Goal: Task Accomplishment & Management: Manage account settings

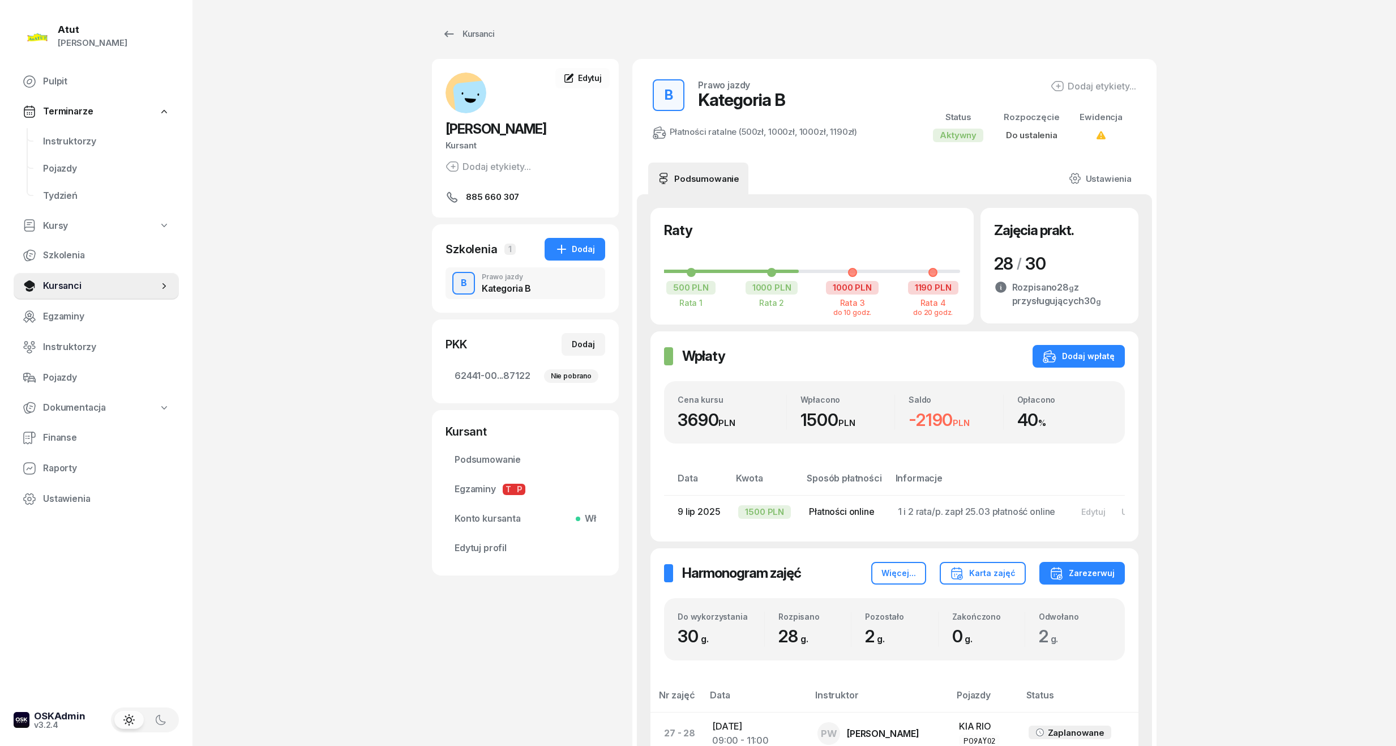
scroll to position [779, 0]
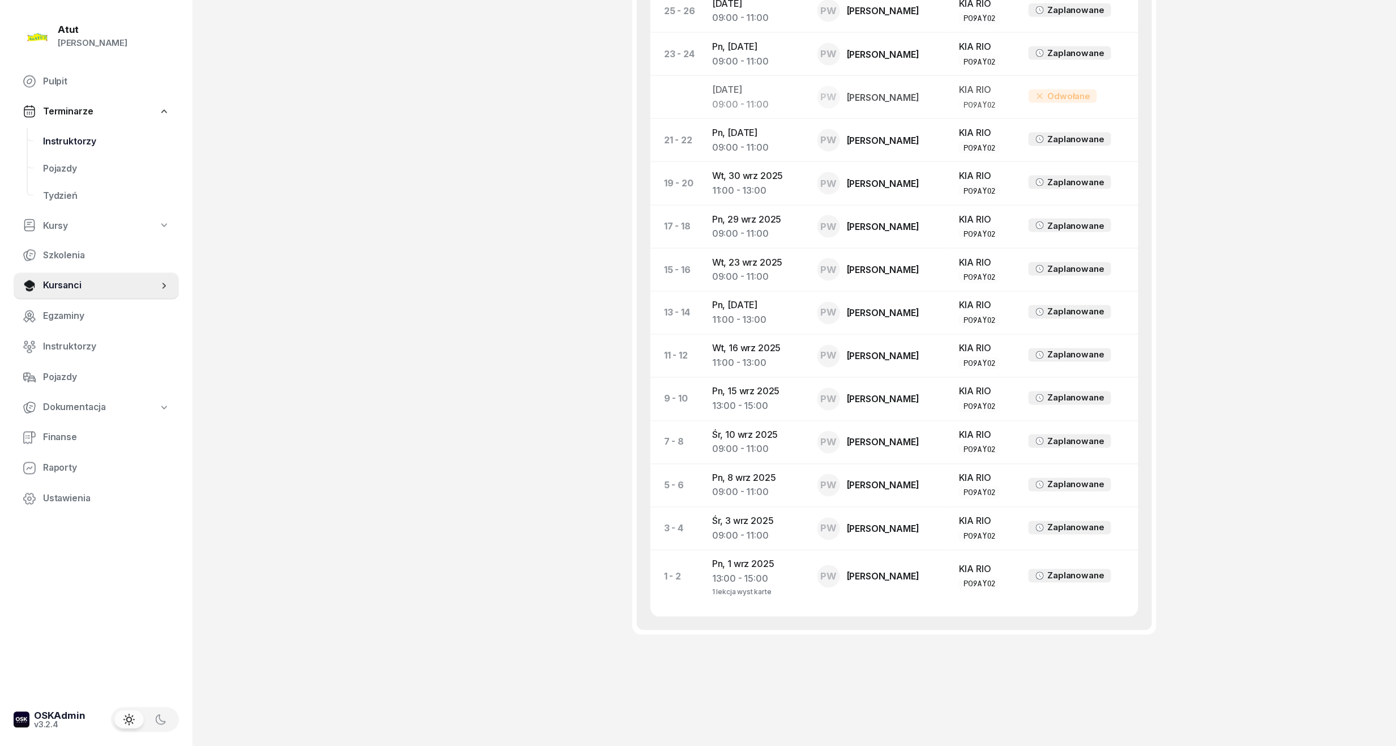
click at [71, 138] on span "Instruktorzy" at bounding box center [106, 141] width 127 height 15
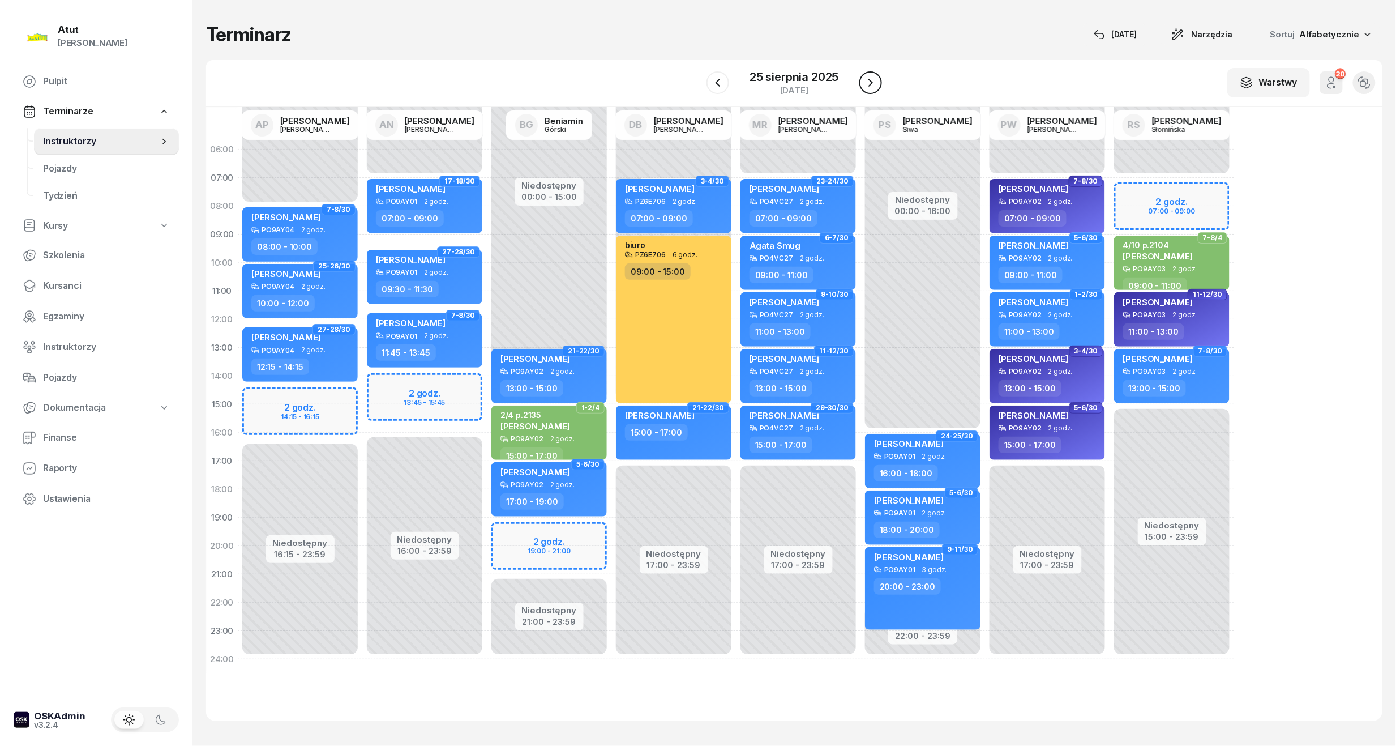
click at [875, 80] on icon "button" at bounding box center [871, 83] width 14 height 14
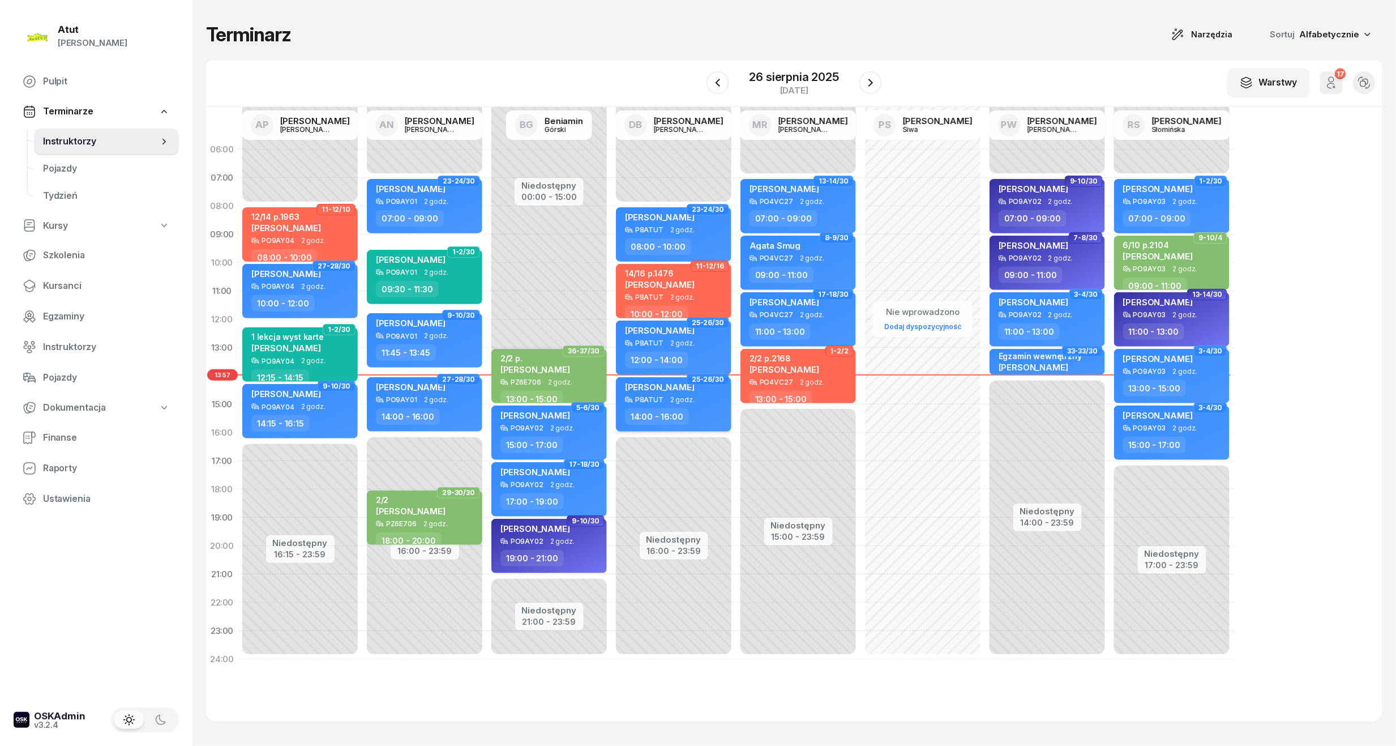
click at [660, 384] on span "[PERSON_NAME]" at bounding box center [660, 387] width 70 height 11
select select "14"
select select "16"
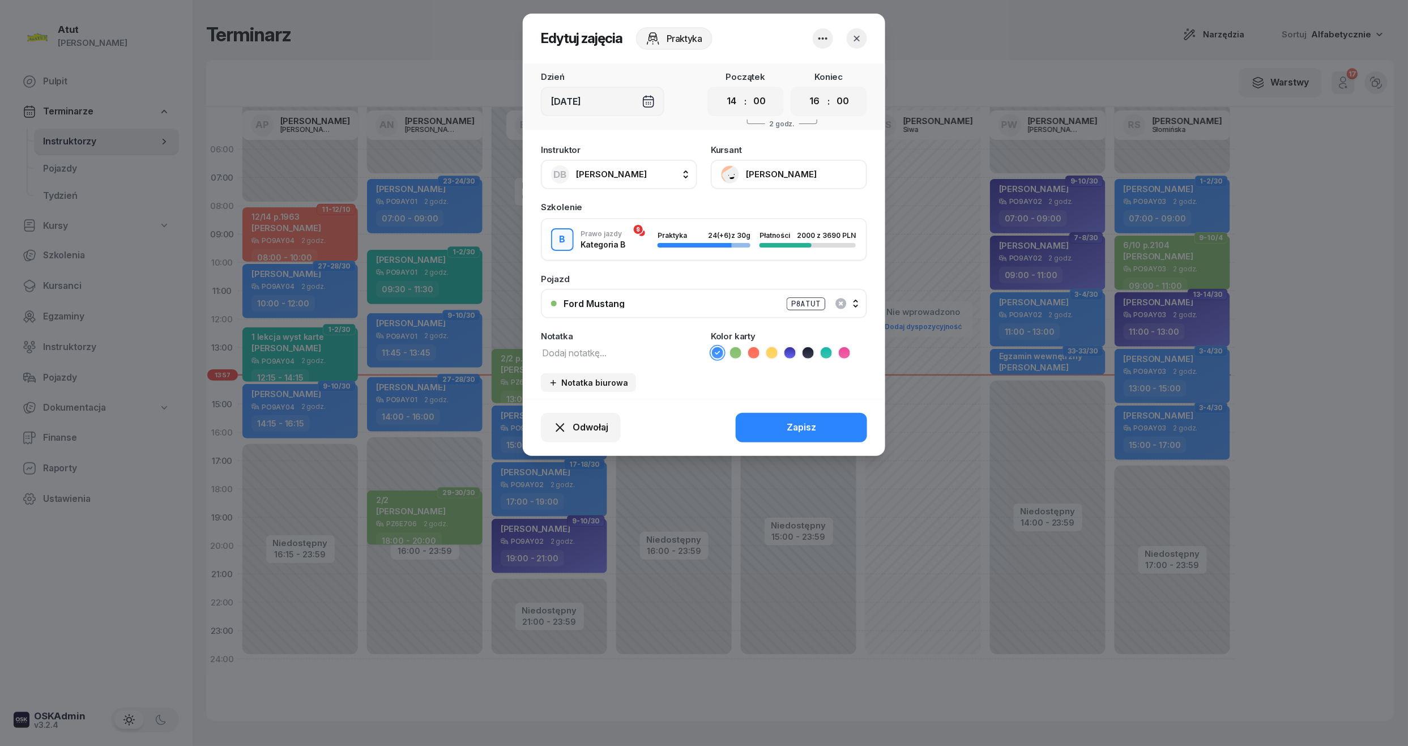
click at [857, 37] on icon "button" at bounding box center [856, 38] width 11 height 11
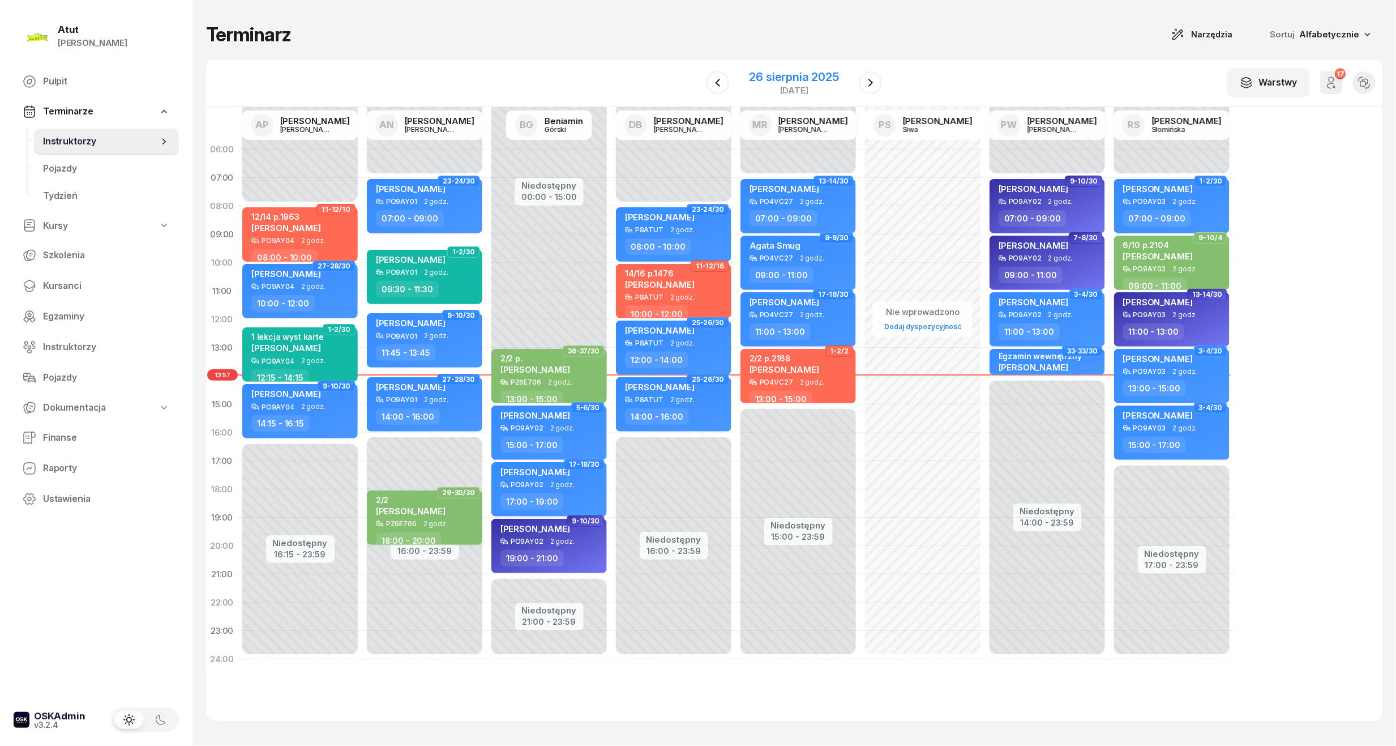
click at [805, 76] on div "26 sierpnia 2025" at bounding box center [794, 76] width 89 height 11
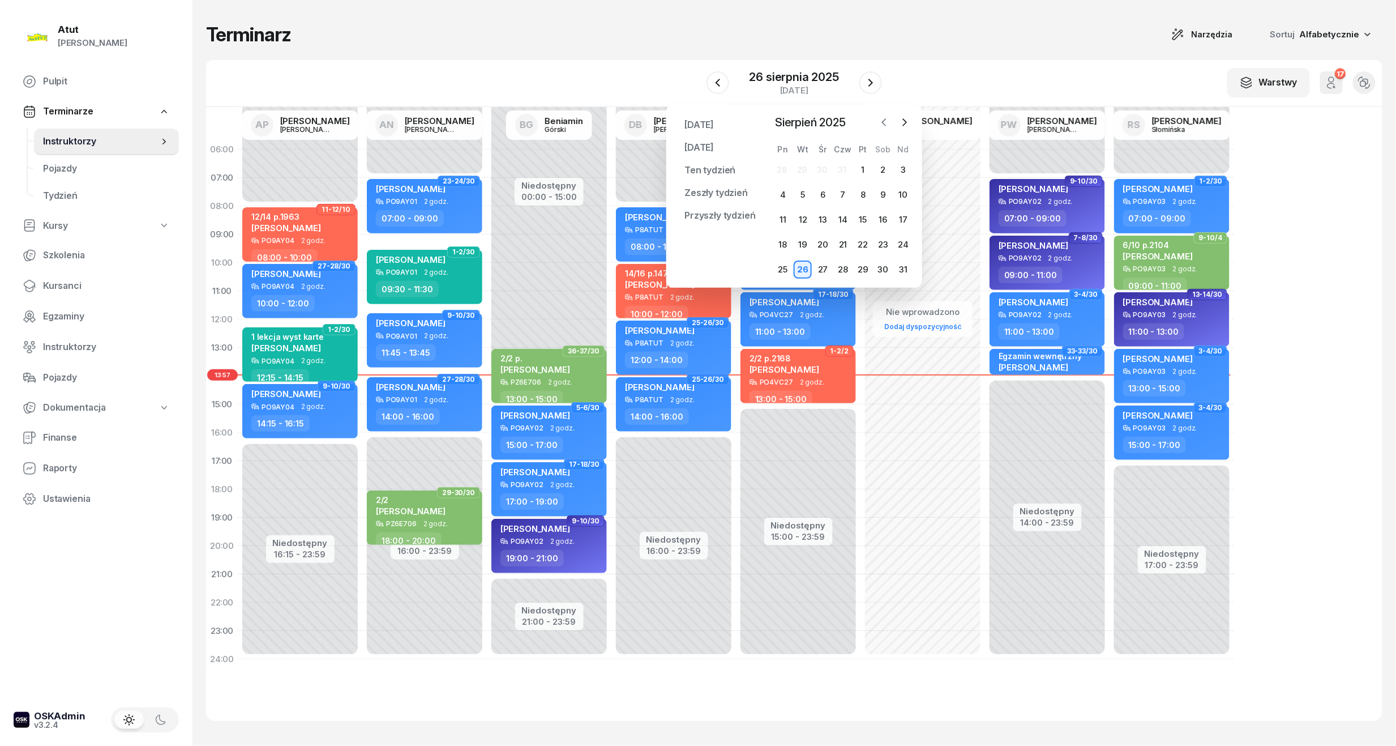
drag, startPoint x: 900, startPoint y: 119, endPoint x: 879, endPoint y: 129, distance: 23.3
click at [900, 119] on icon "button" at bounding box center [904, 122] width 11 height 11
click at [807, 166] on div "2" at bounding box center [803, 170] width 18 height 18
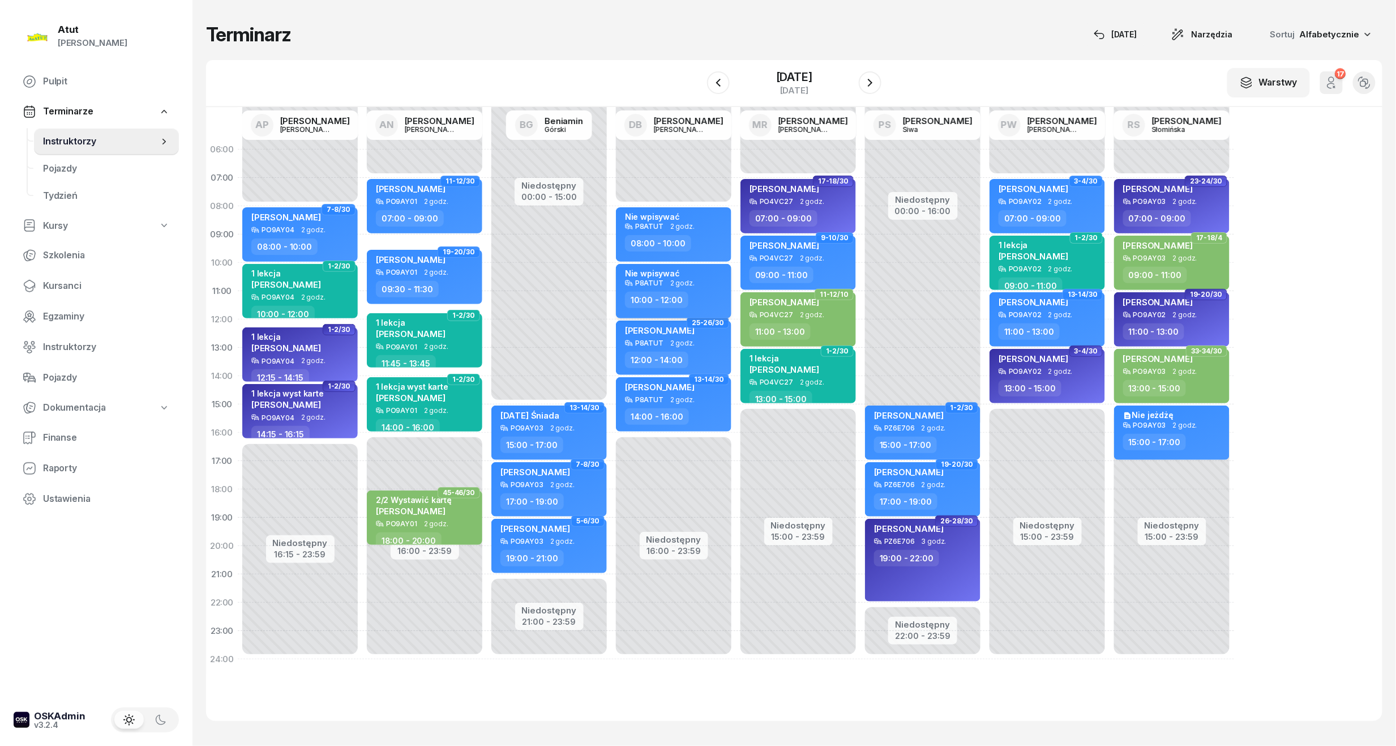
click at [651, 272] on div "Nie wpisywać" at bounding box center [652, 273] width 55 height 10
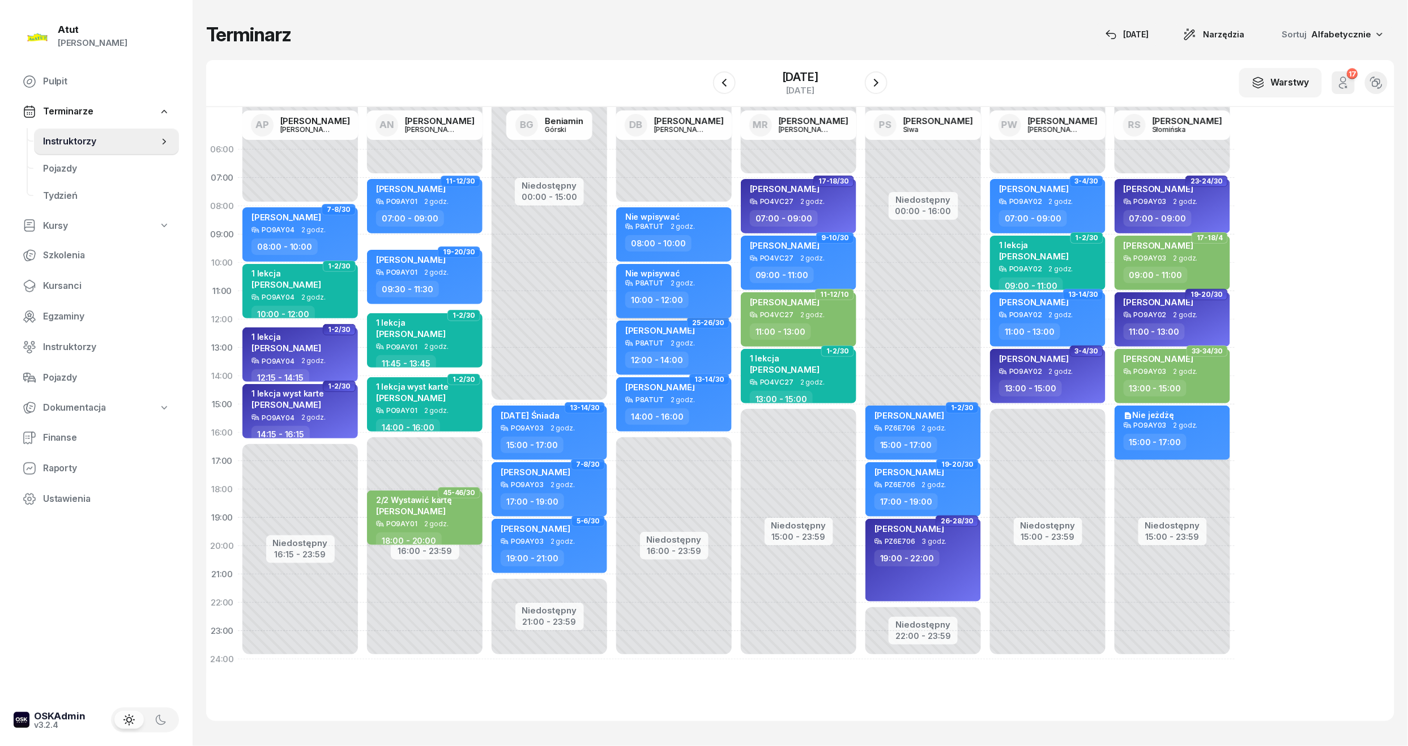
select select "10"
select select "12"
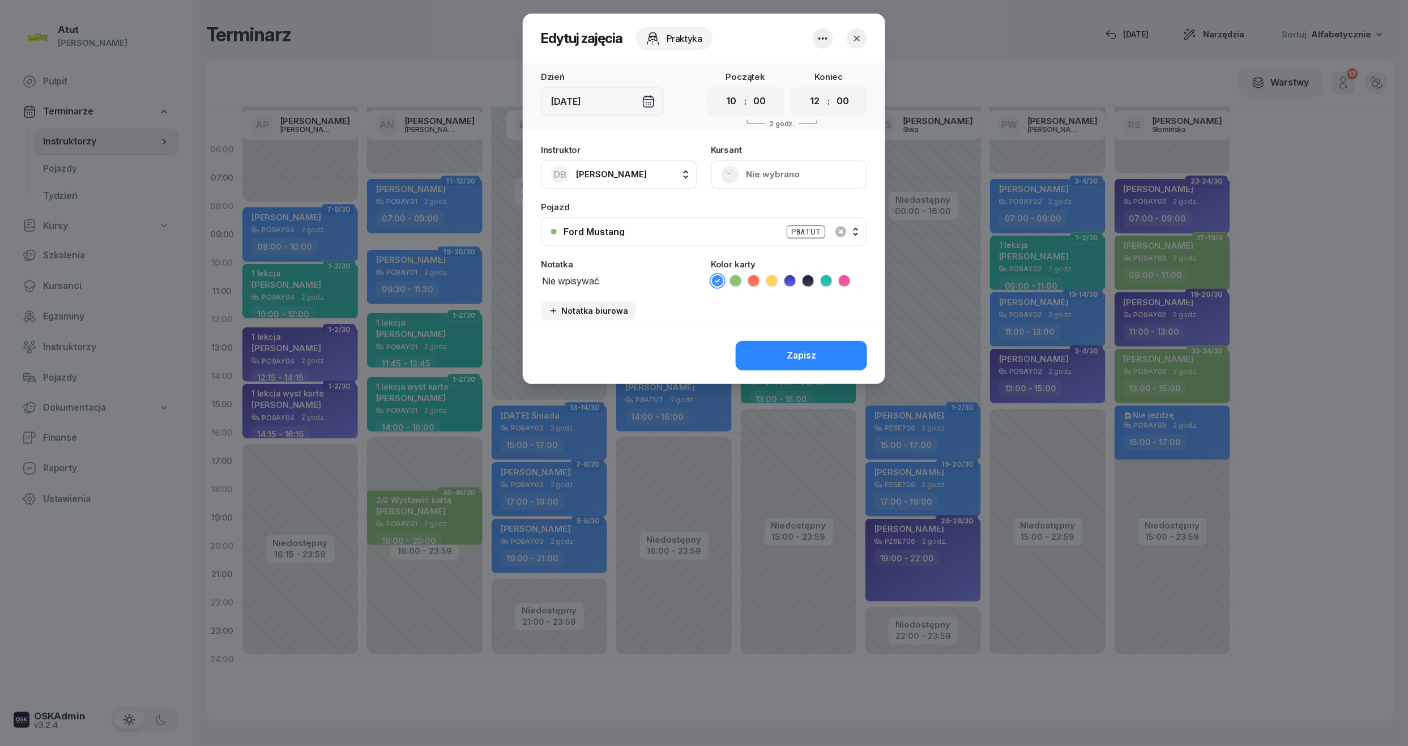
click at [823, 37] on icon "button" at bounding box center [822, 38] width 9 height 2
click at [780, 71] on div "Usuń" at bounding box center [780, 73] width 21 height 15
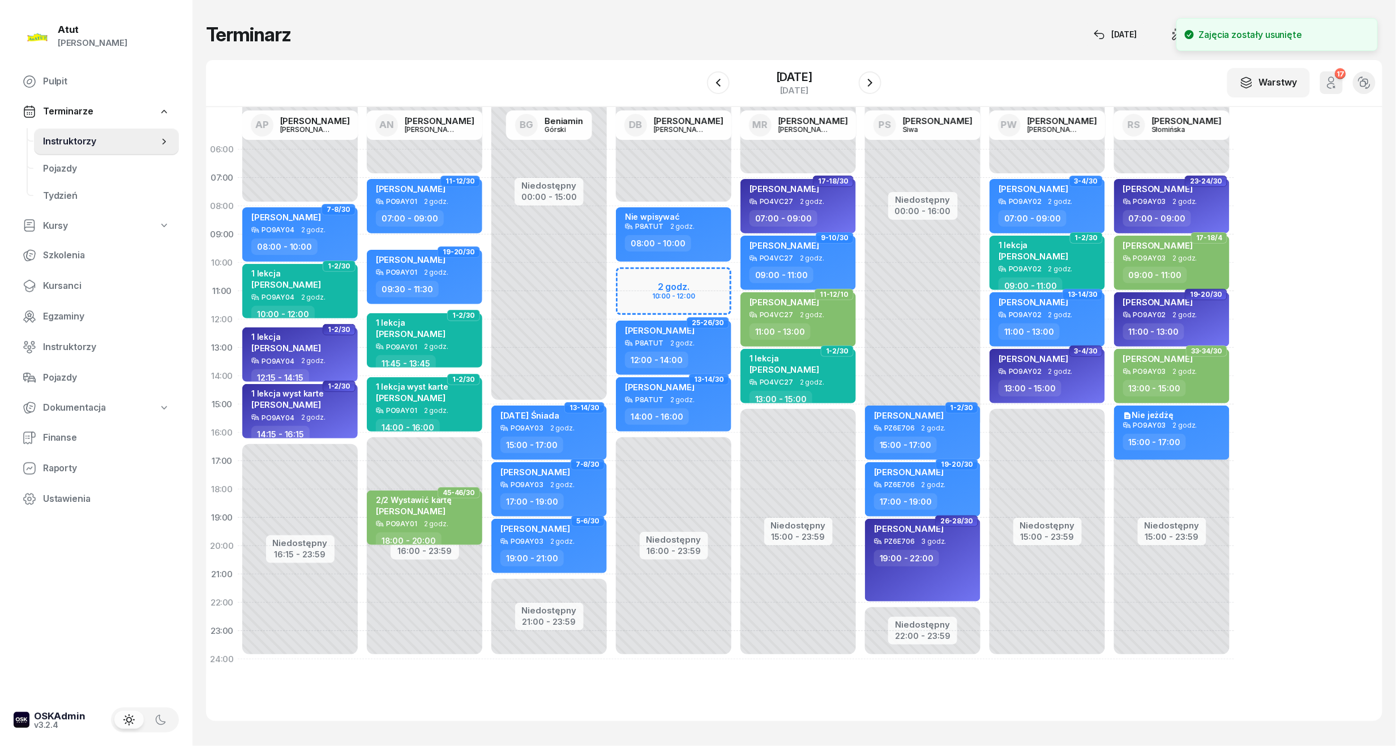
click at [736, 277] on div "Niedostępny 00:00 - 08:00 Niedostępny 16:00 - 23:59 17-18/30 my odwołaliśmy [PE…" at bounding box center [798, 404] width 125 height 538
select select "10"
select select "12"
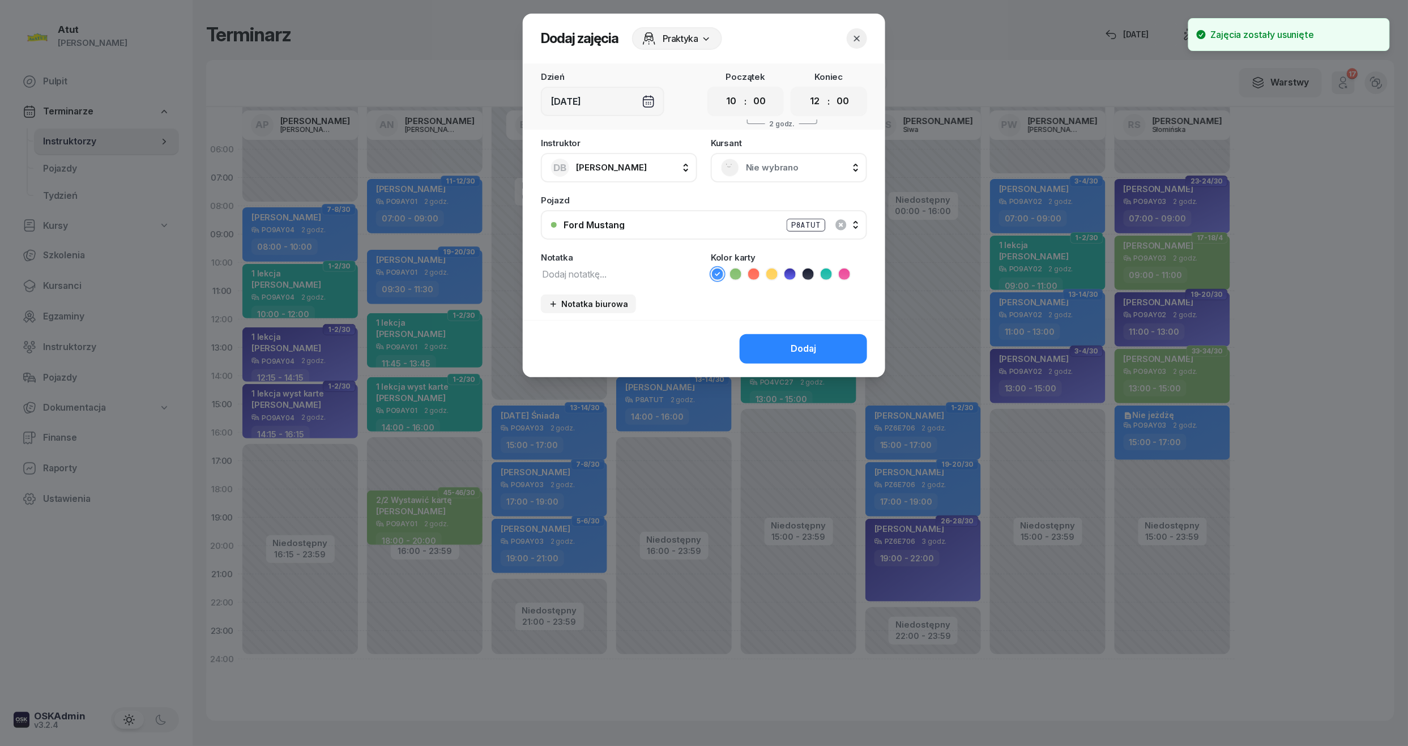
click at [753, 157] on div "Nie wybrano" at bounding box center [789, 167] width 156 height 29
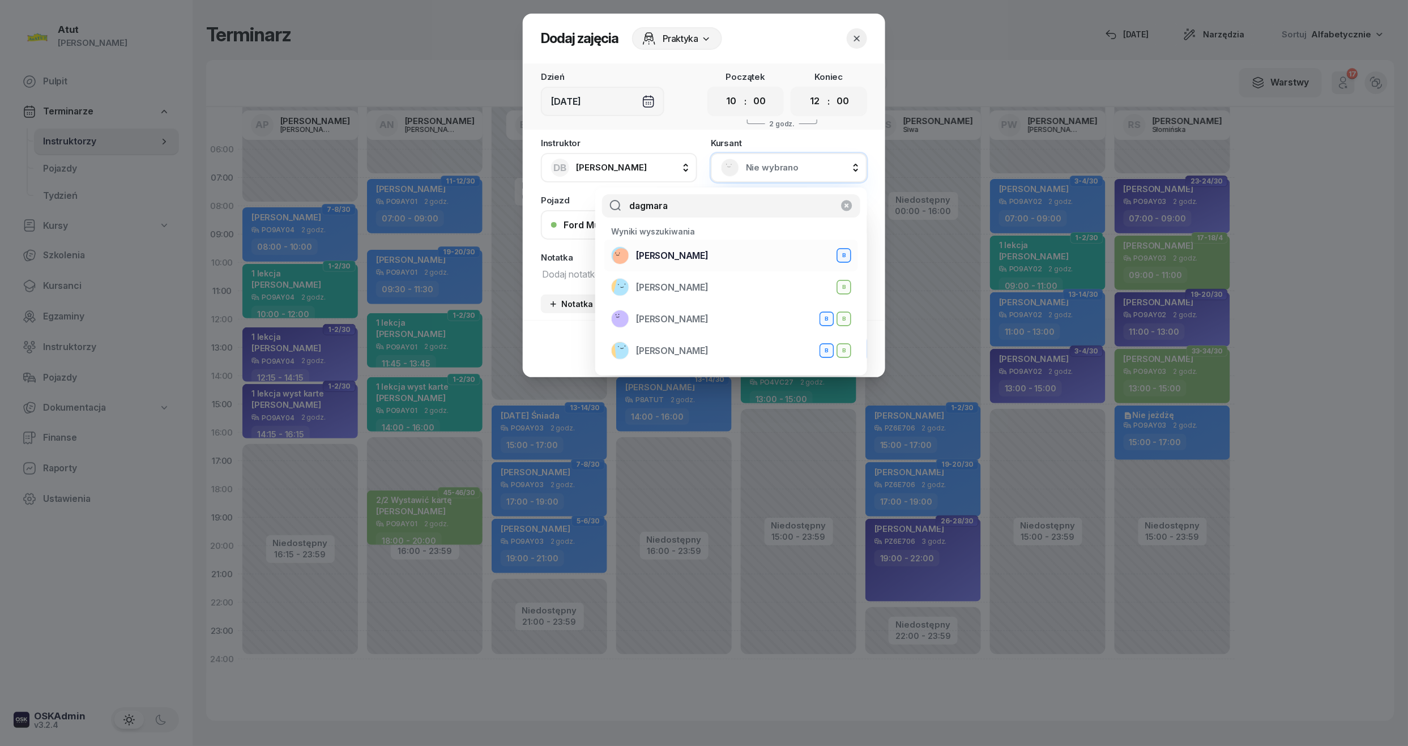
type input "dagmara"
click at [660, 255] on span "[PERSON_NAME]" at bounding box center [672, 256] width 72 height 15
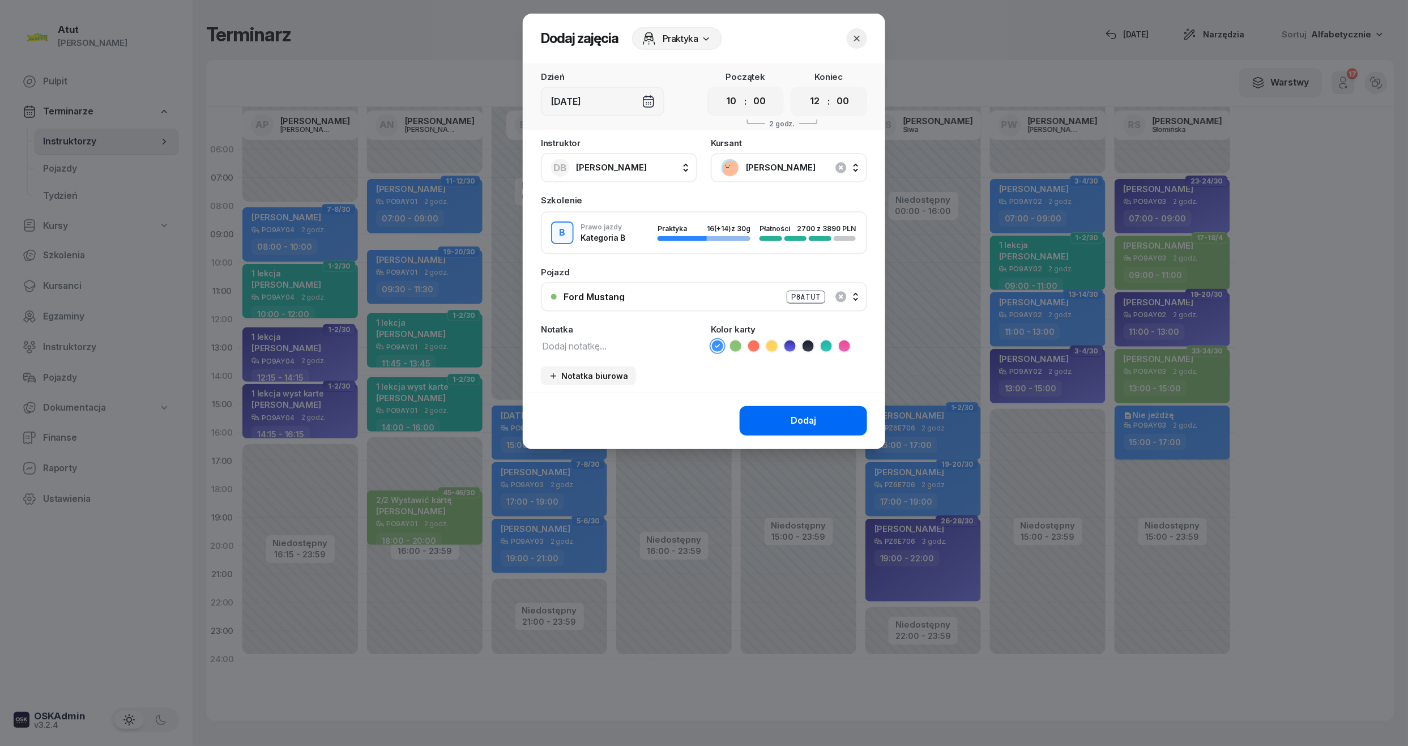
click at [802, 419] on div "Dodaj" at bounding box center [803, 420] width 25 height 15
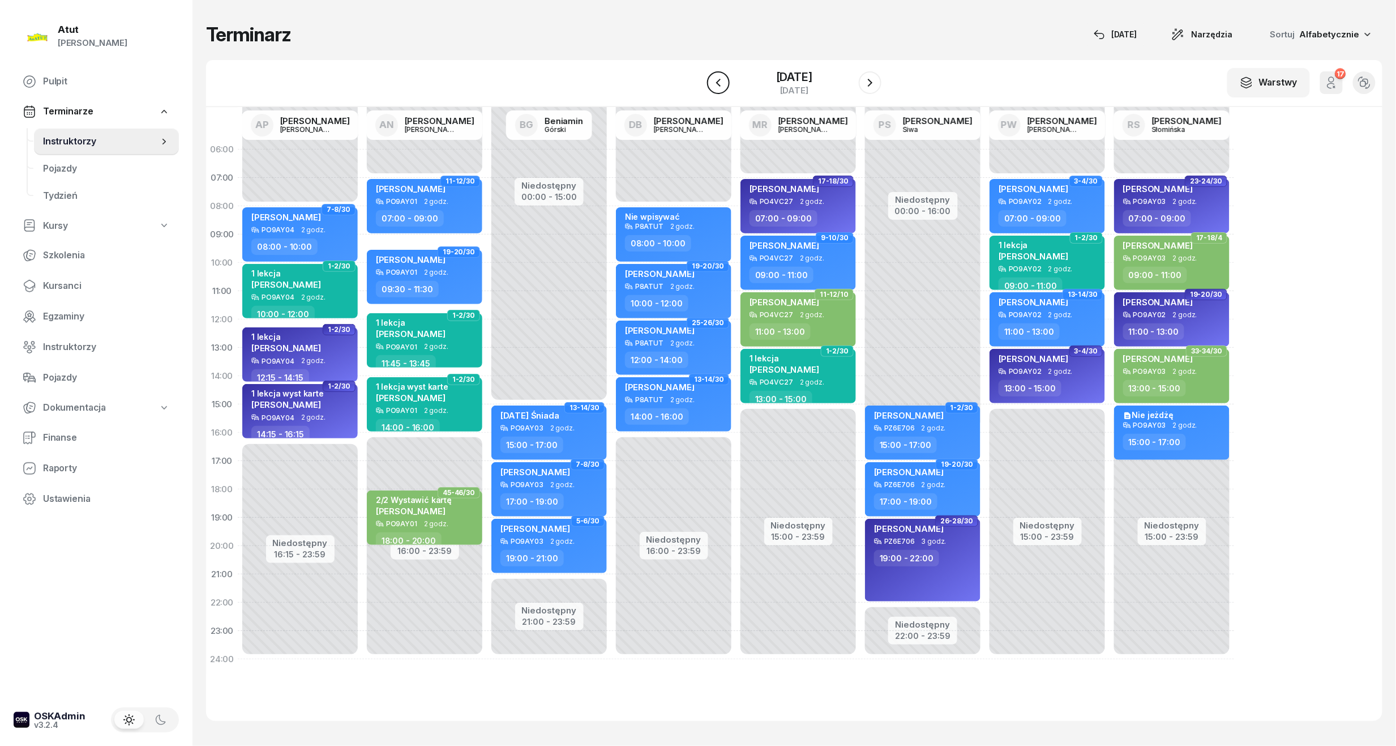
click at [720, 84] on icon "button" at bounding box center [719, 83] width 14 height 14
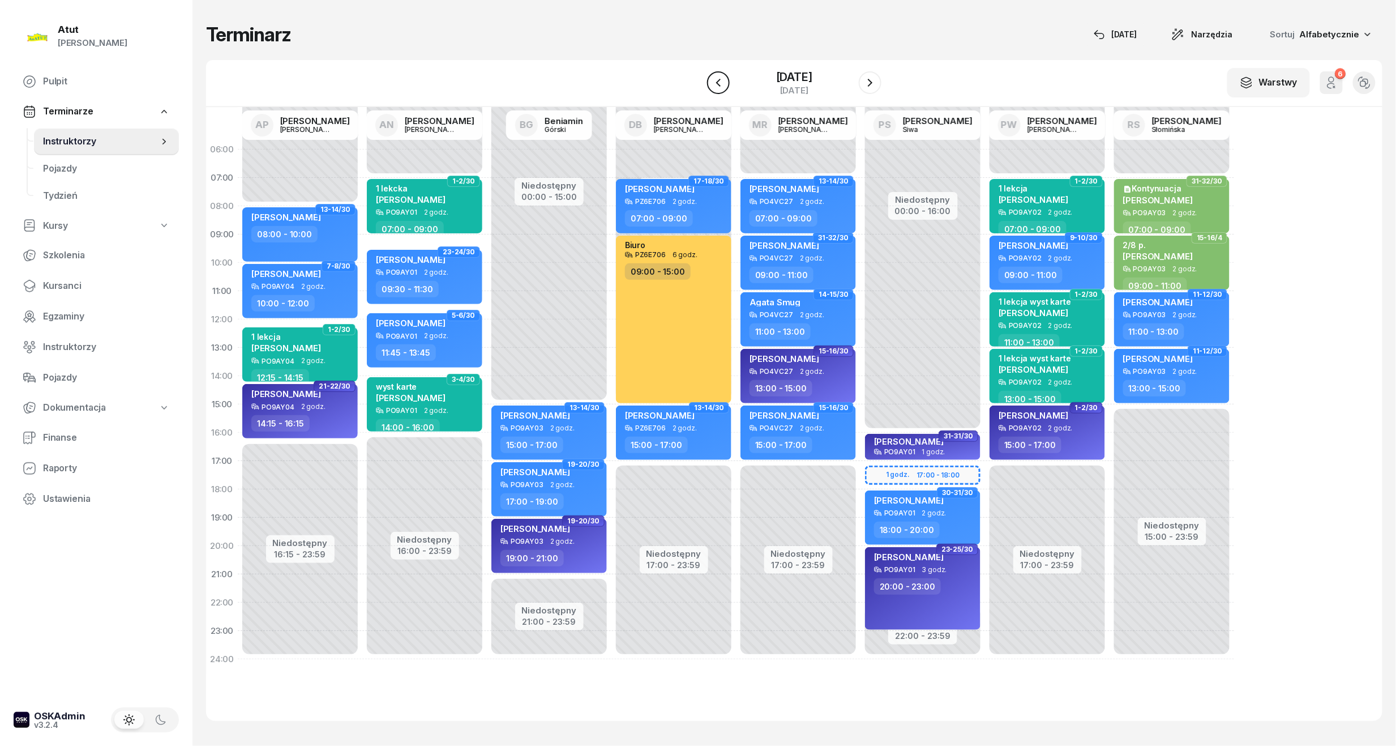
click at [720, 84] on icon "button" at bounding box center [719, 83] width 14 height 14
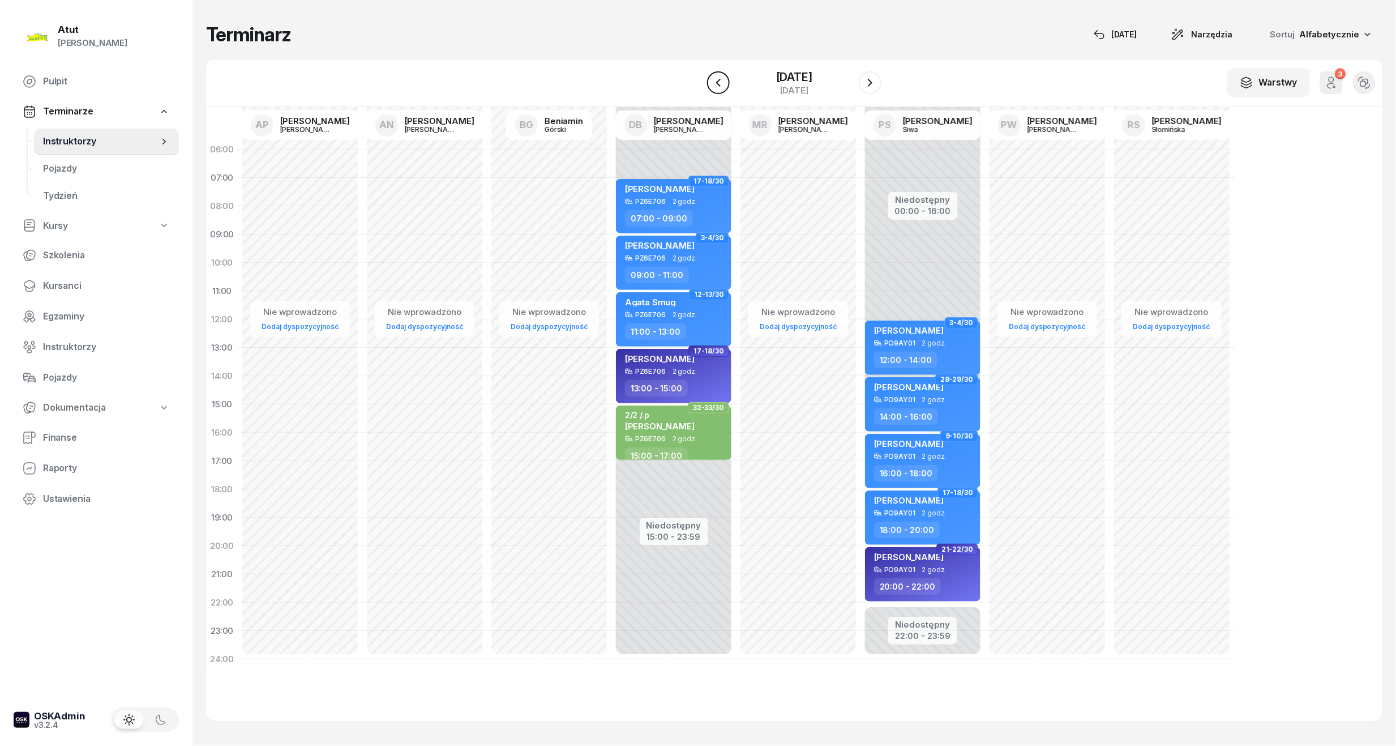
click at [720, 84] on icon "button" at bounding box center [719, 83] width 14 height 14
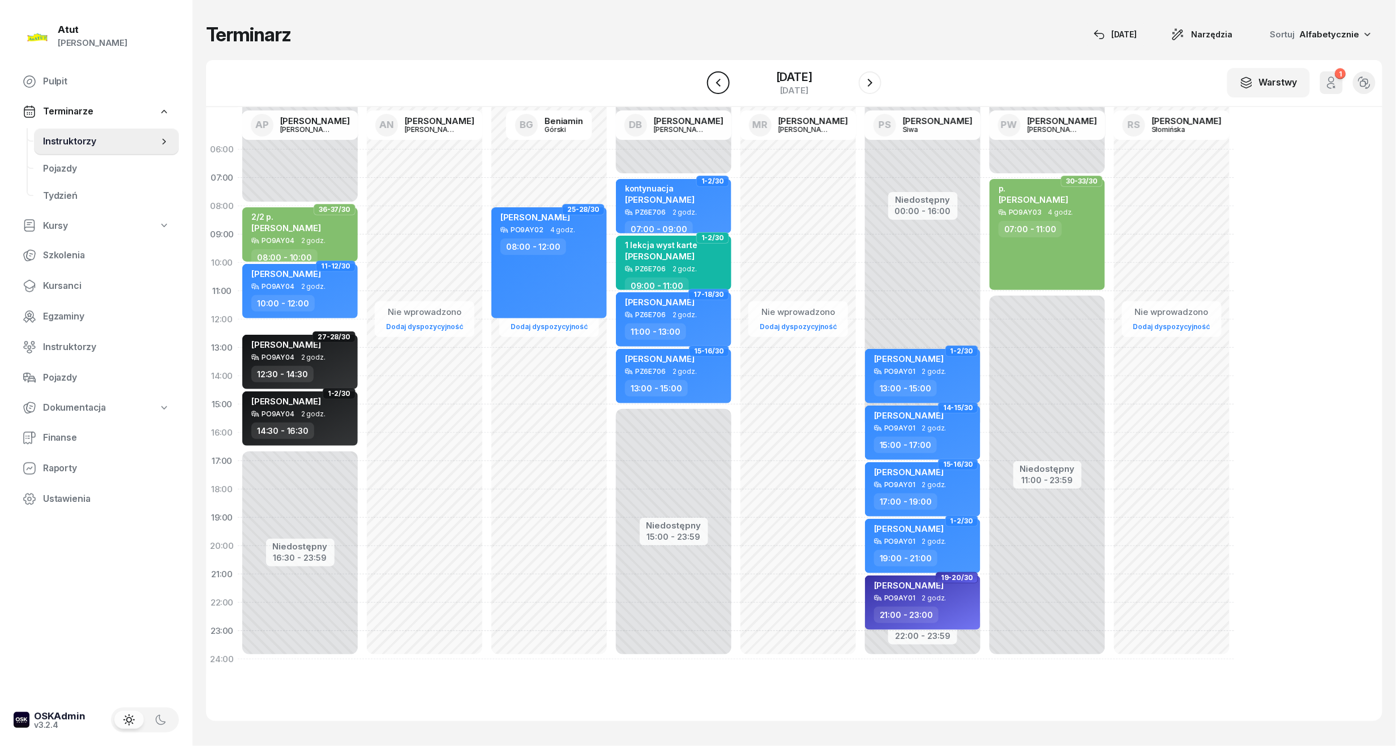
click at [720, 84] on icon "button" at bounding box center [719, 83] width 14 height 14
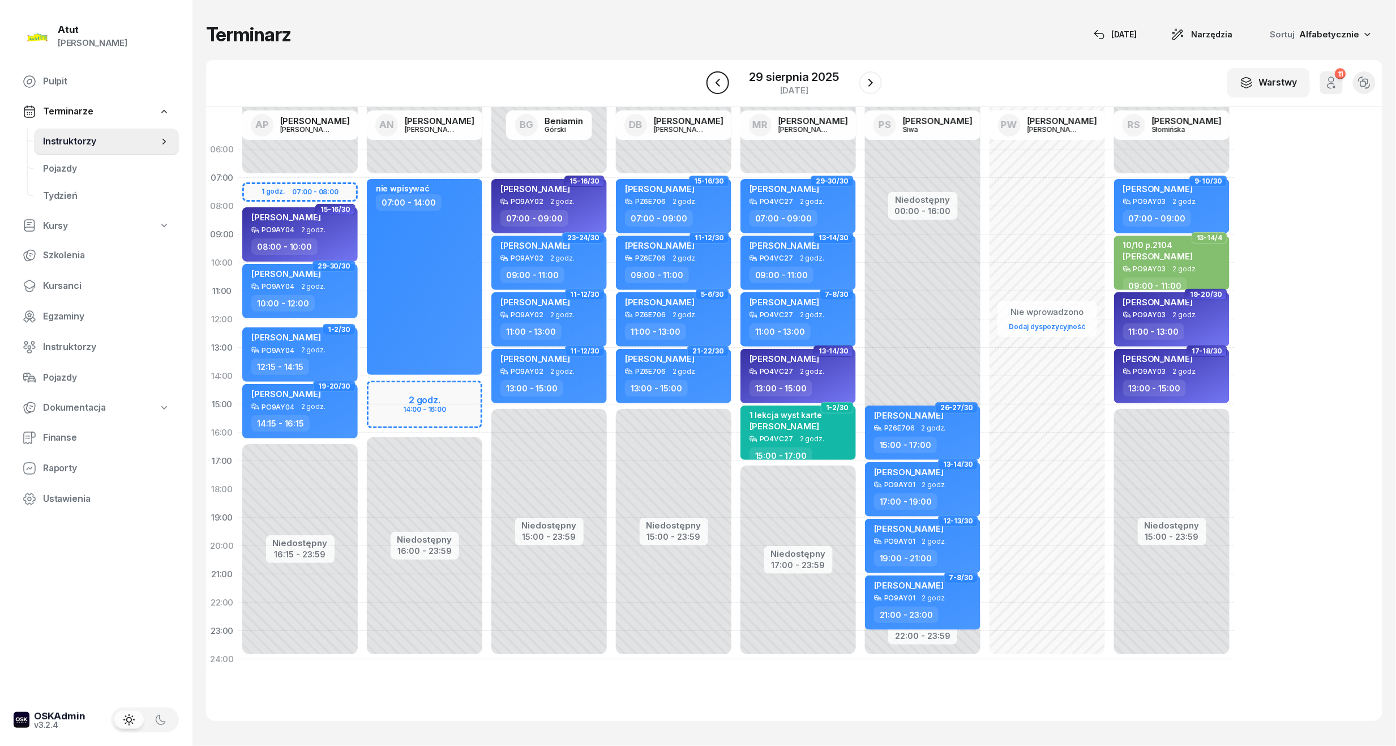
click at [720, 84] on icon "button" at bounding box center [718, 83] width 14 height 14
